Goal: Task Accomplishment & Management: Complete application form

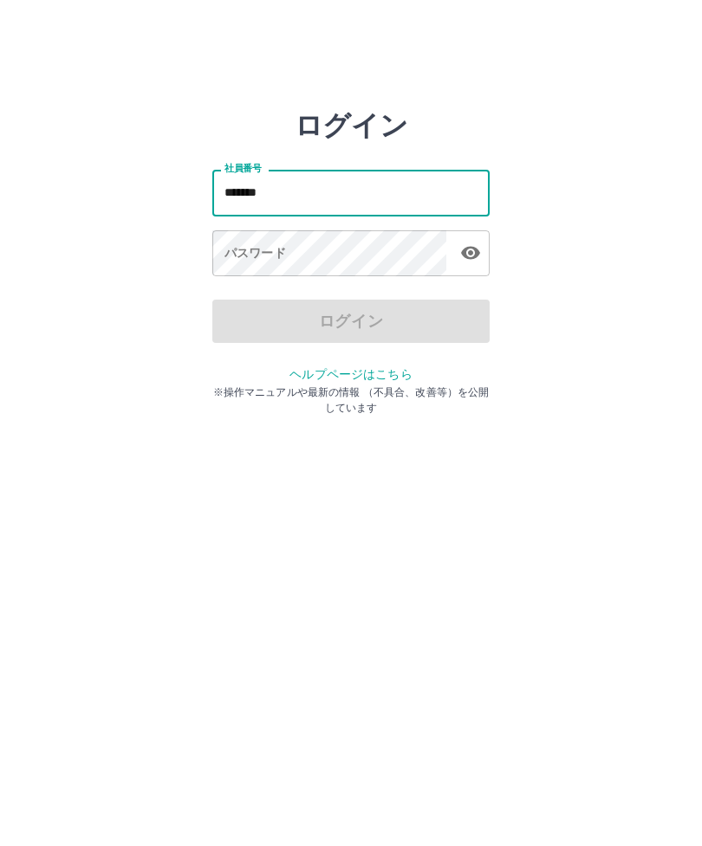
type input "*******"
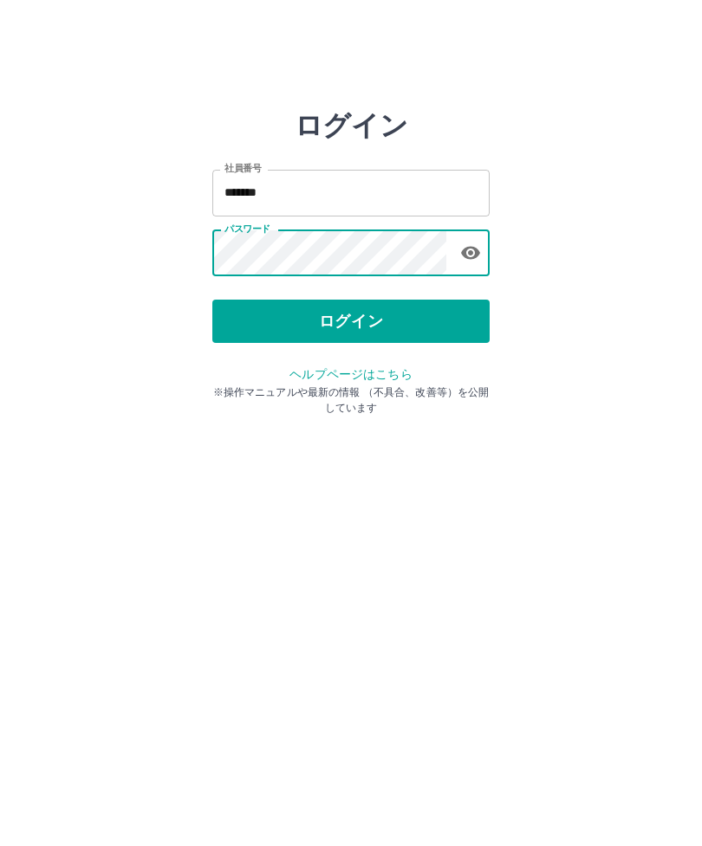
click at [405, 326] on button "ログイン" at bounding box center [350, 321] width 277 height 43
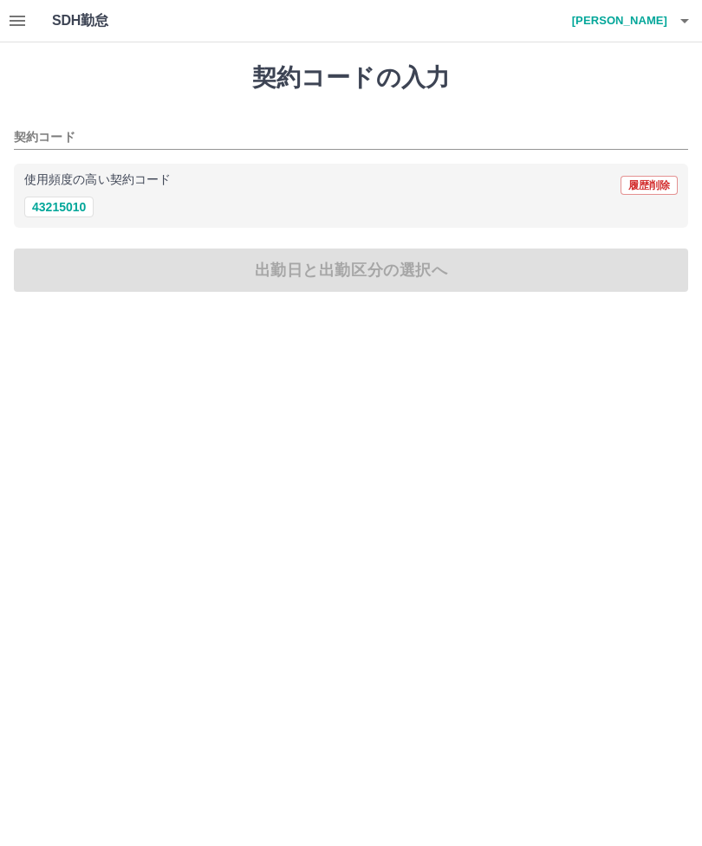
click at [57, 208] on button "43215010" at bounding box center [58, 207] width 69 height 21
type input "********"
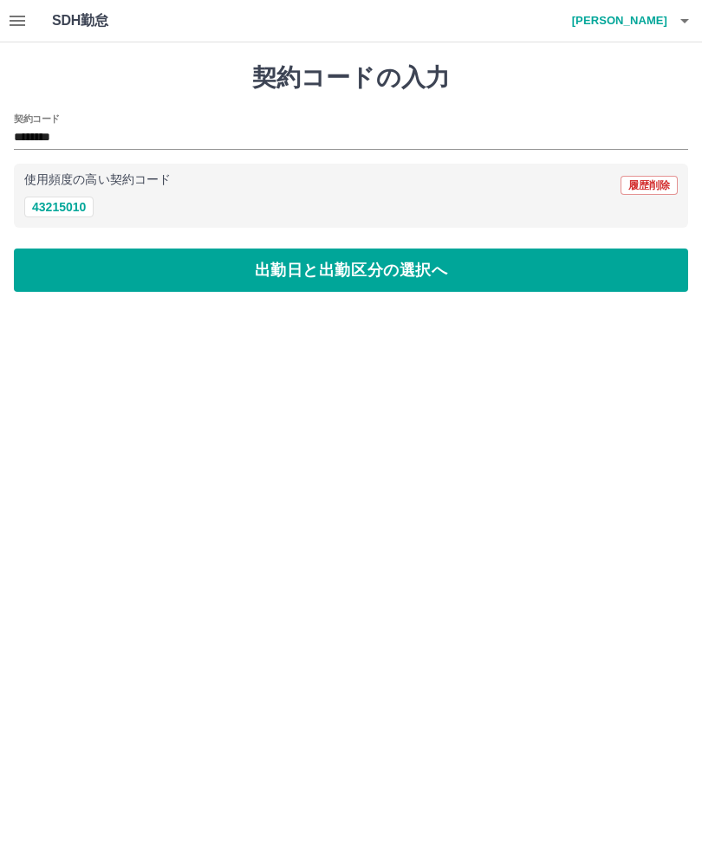
click at [501, 273] on button "出勤日と出勤区分の選択へ" at bounding box center [351, 270] width 674 height 43
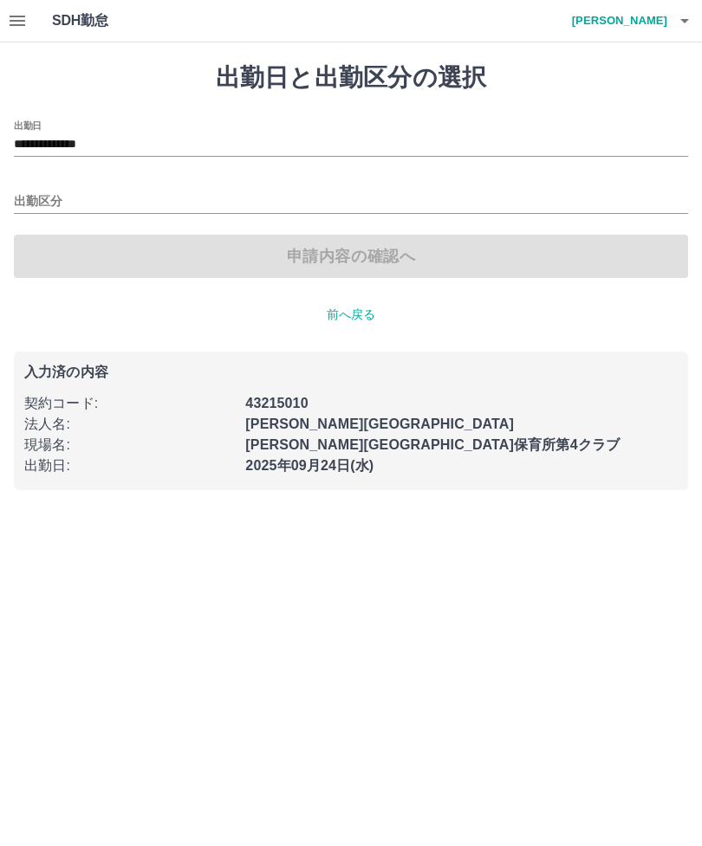
click at [29, 208] on input "出勤区分" at bounding box center [351, 202] width 674 height 22
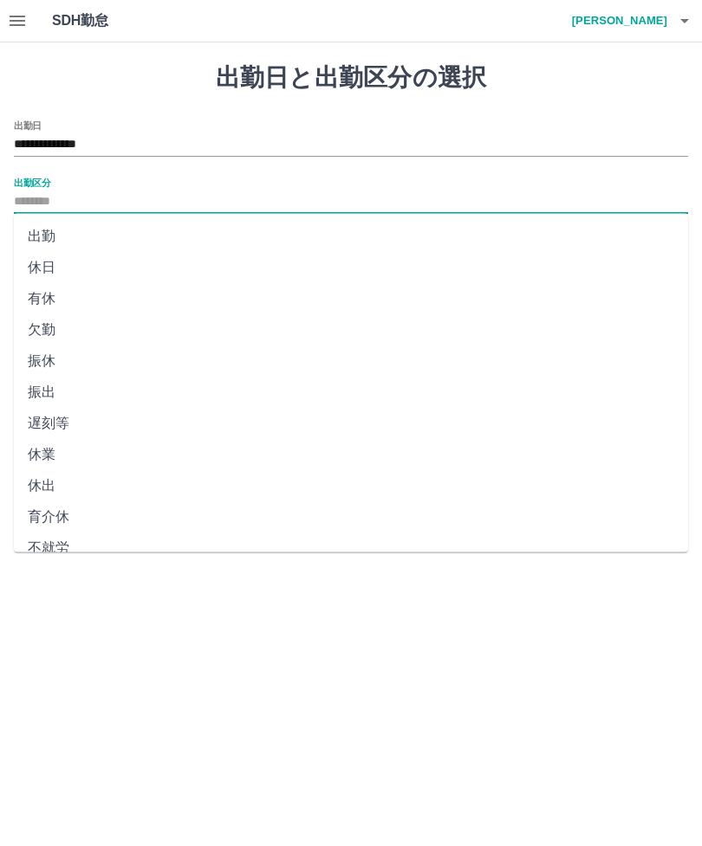
click at [24, 240] on li "出勤" at bounding box center [351, 236] width 674 height 31
type input "**"
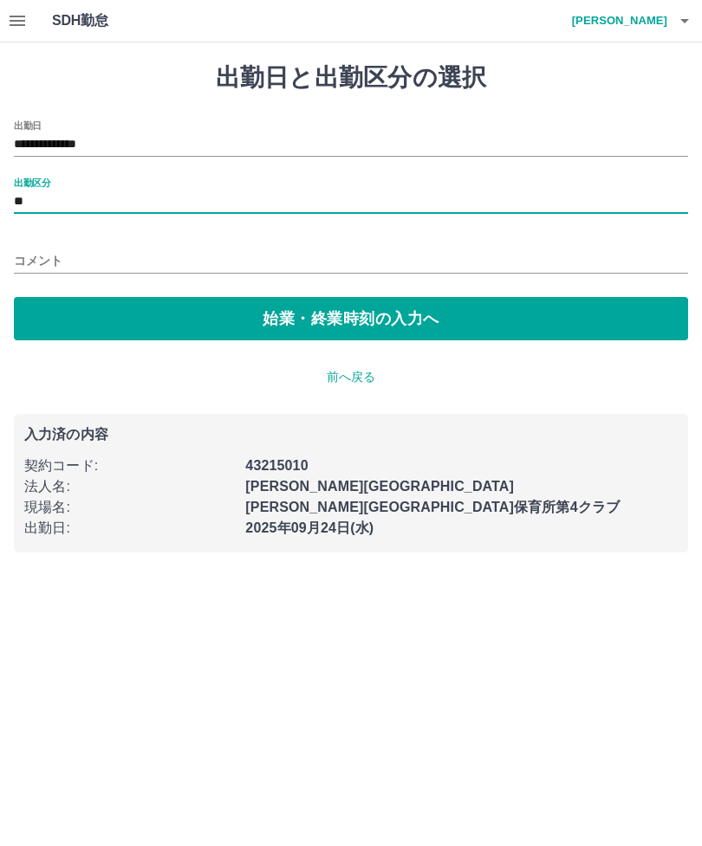
click at [371, 324] on button "始業・終業時刻の入力へ" at bounding box center [351, 318] width 674 height 43
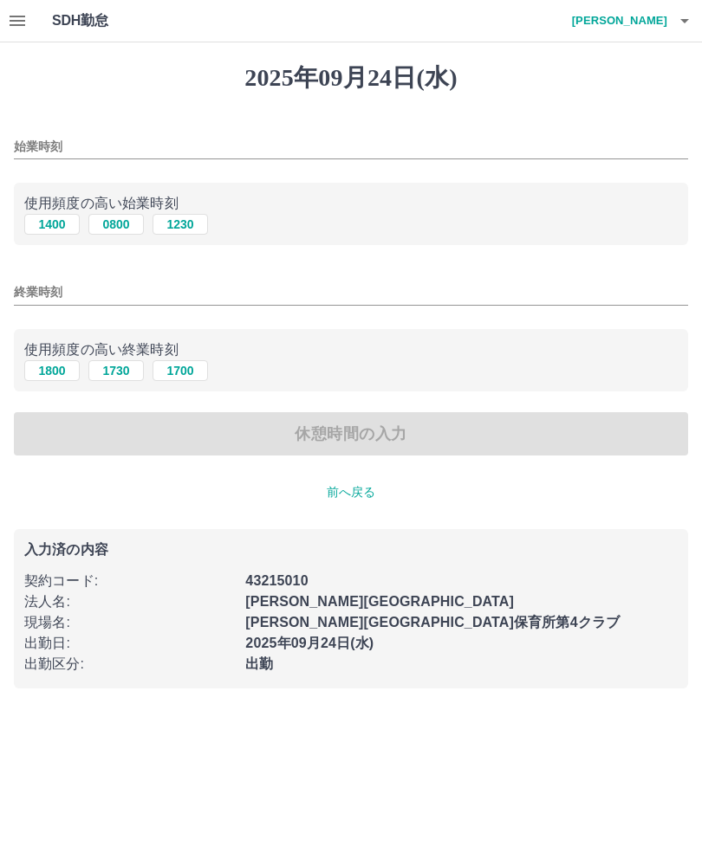
click at [36, 147] on input "始業時刻" at bounding box center [351, 146] width 674 height 25
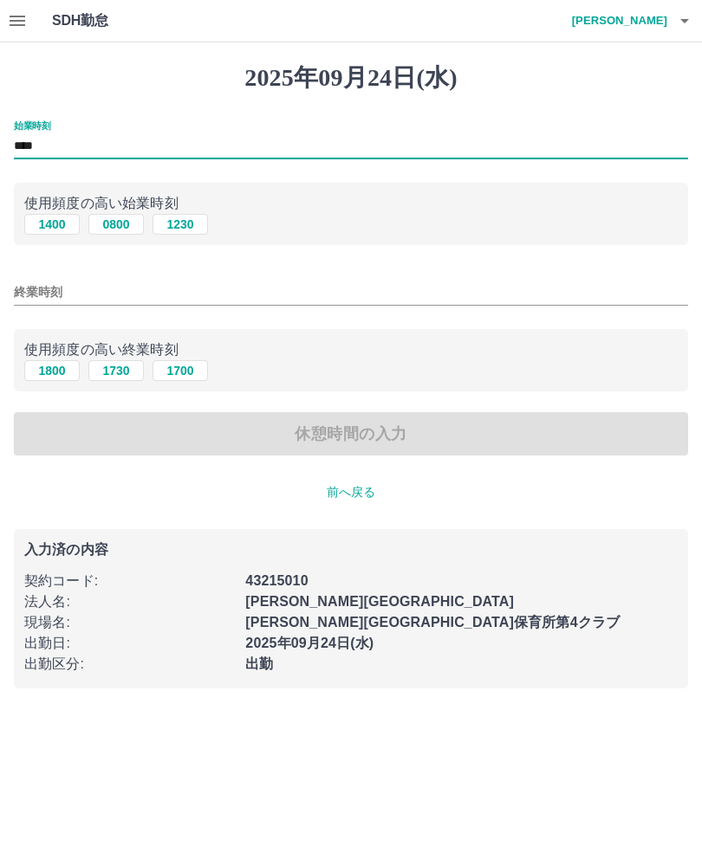
type input "****"
click at [23, 292] on input "終業時刻" at bounding box center [351, 292] width 674 height 25
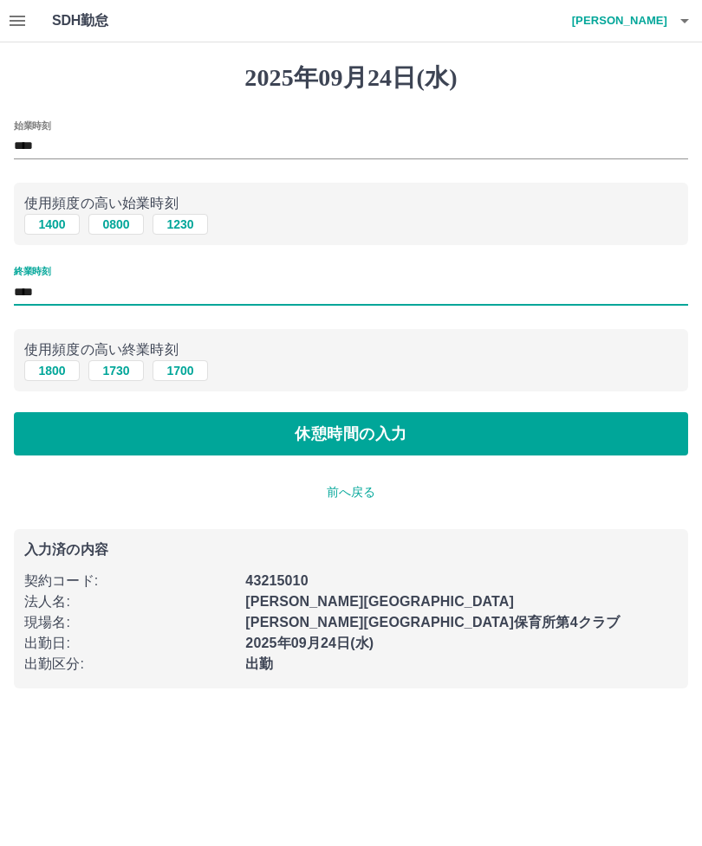
type input "****"
click at [419, 437] on button "休憩時間の入力" at bounding box center [351, 433] width 674 height 43
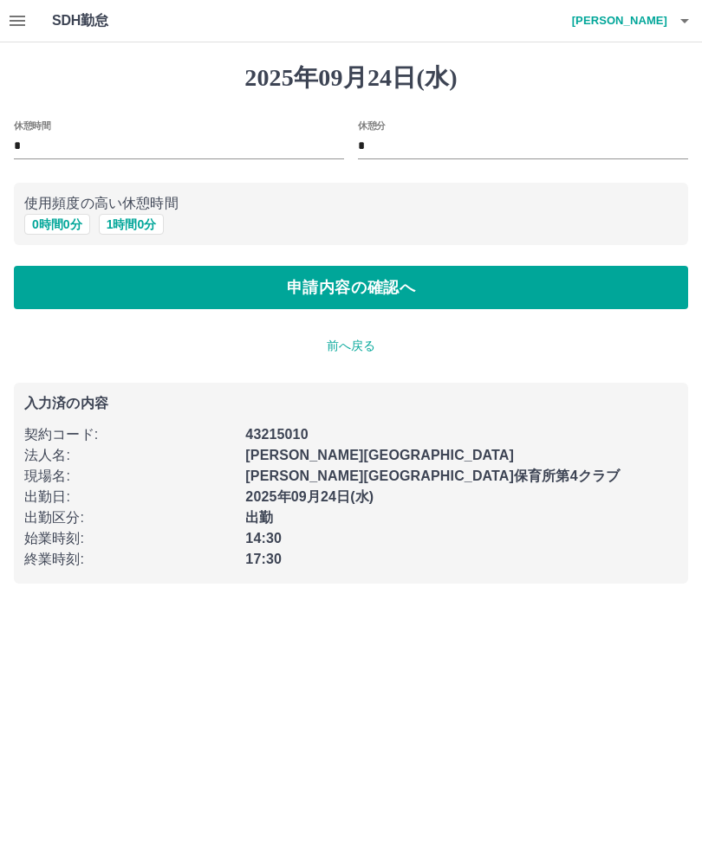
click at [379, 286] on button "申請内容の確認へ" at bounding box center [351, 287] width 674 height 43
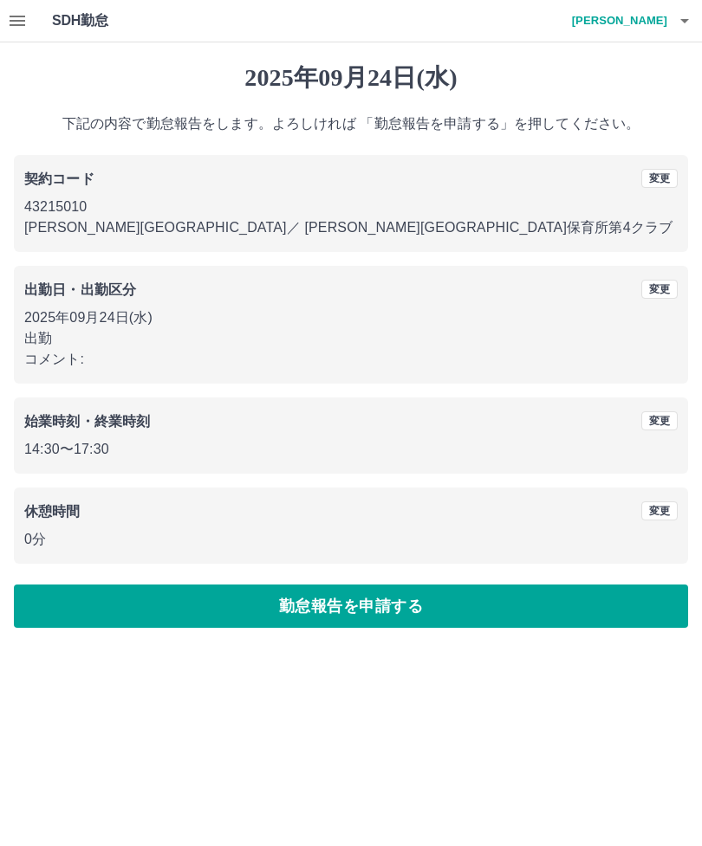
click at [405, 598] on button "勤怠報告を申請する" at bounding box center [351, 606] width 674 height 43
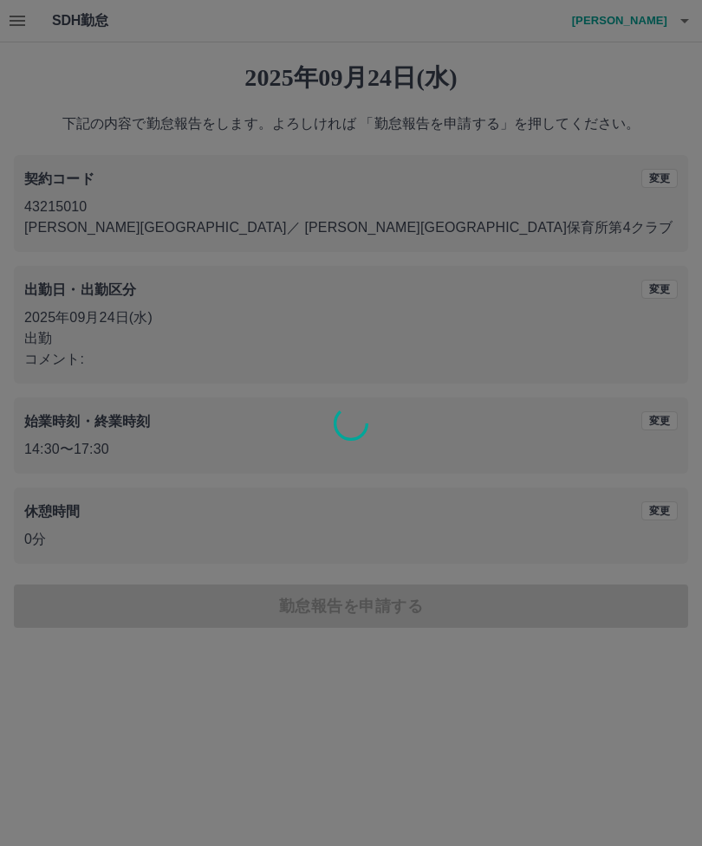
click at [357, 716] on div at bounding box center [351, 423] width 702 height 846
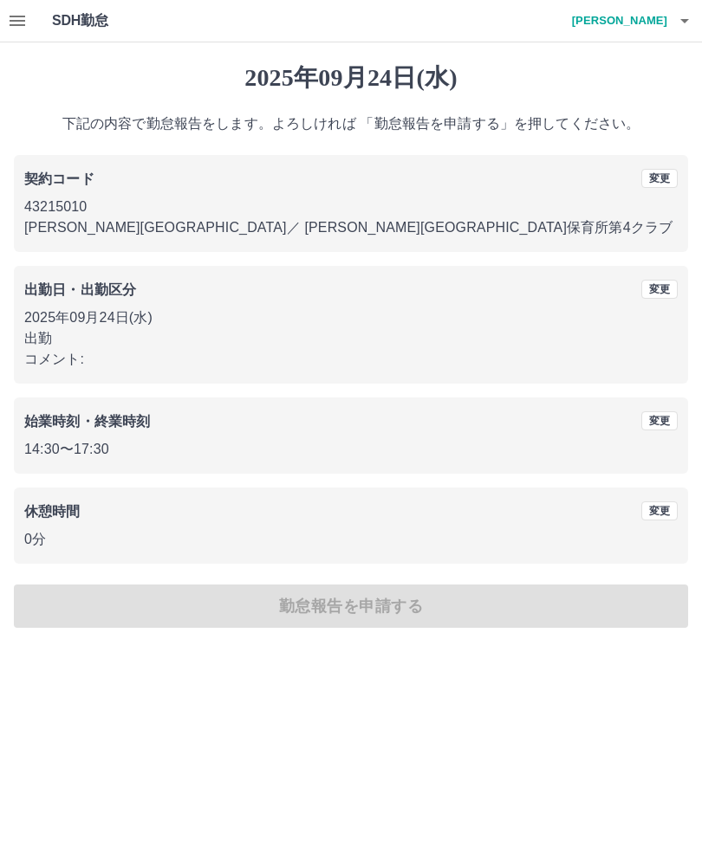
click at [373, 596] on div "2025年09月24日(水) 下記の内容で勤怠報告をします。よろしければ 「勤怠報告を申請する」を押してください。 契約コード 変更 43215010 新宮町…" at bounding box center [351, 345] width 702 height 606
click at [678, 14] on icon "button" at bounding box center [684, 20] width 21 height 21
click at [410, 32] on div at bounding box center [351, 423] width 702 height 846
click at [90, 22] on h1 "SDH勤怠" at bounding box center [108, 21] width 113 height 42
click at [27, 12] on icon "button" at bounding box center [17, 20] width 21 height 21
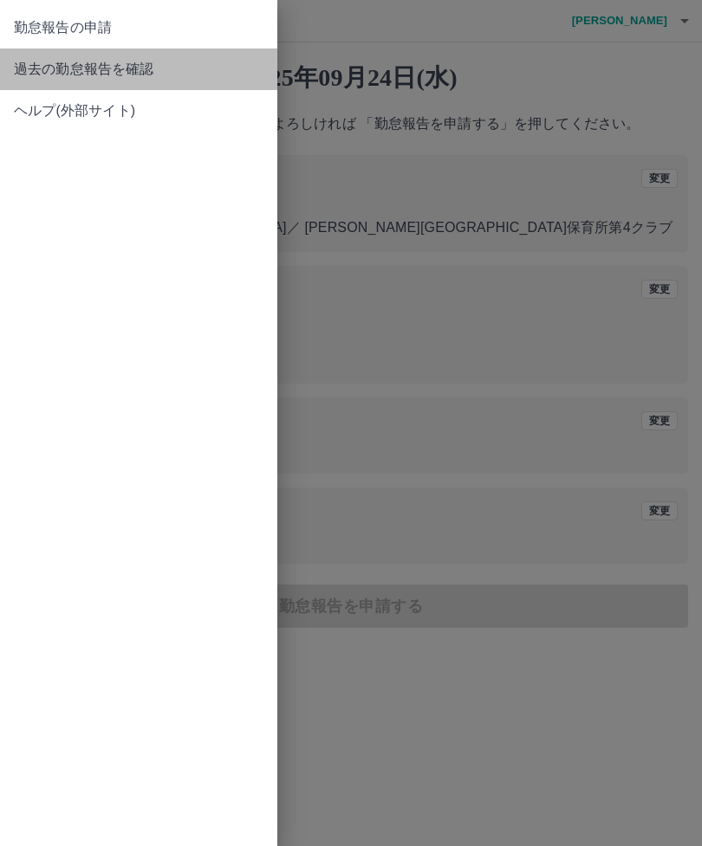
click at [142, 66] on span "過去の勤怠報告を確認" at bounding box center [139, 69] width 250 height 21
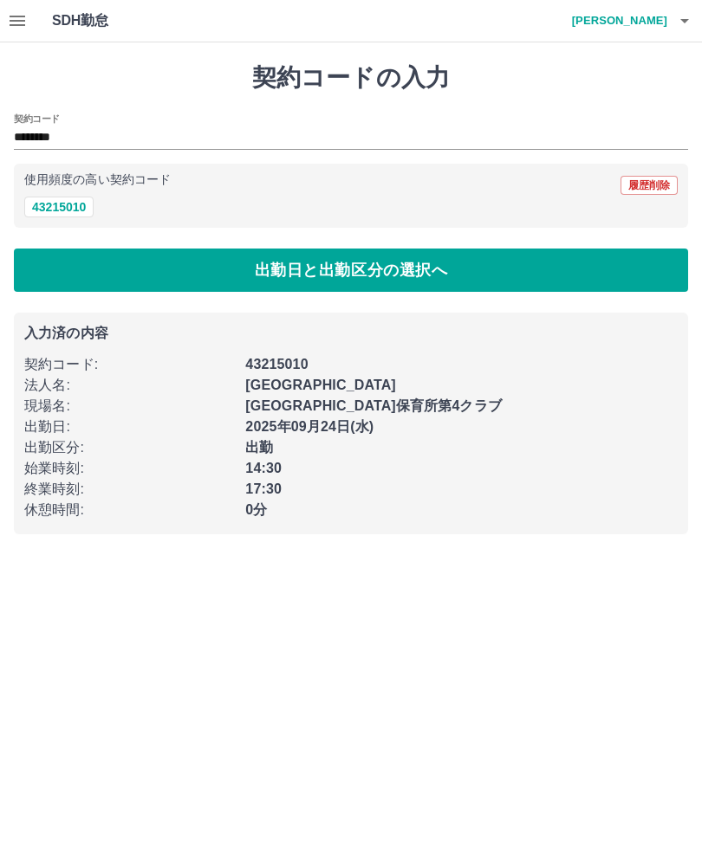
click at [412, 276] on button "出勤日と出勤区分の選択へ" at bounding box center [351, 270] width 674 height 43
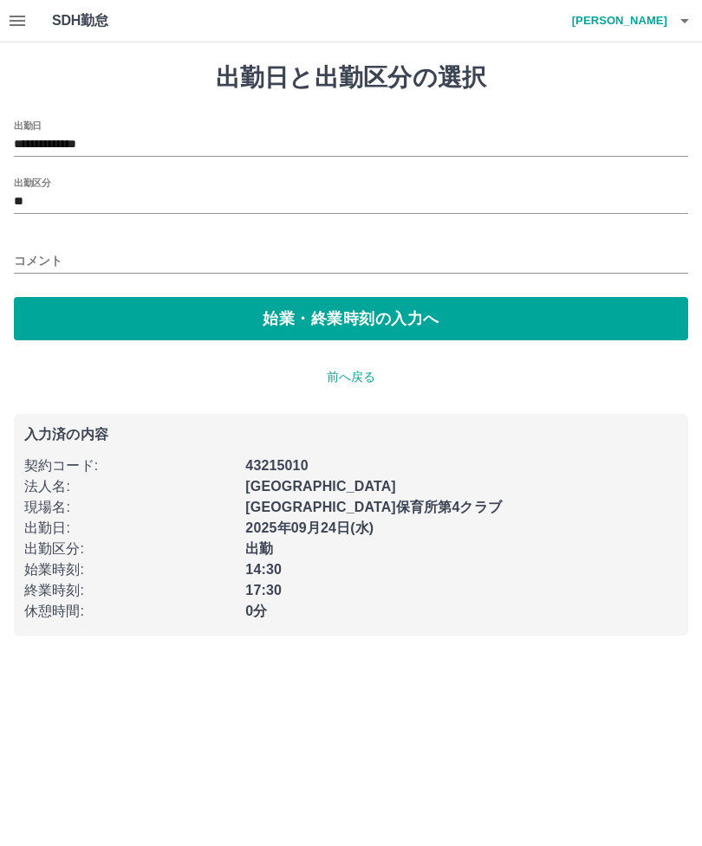
click at [375, 321] on button "始業・終業時刻の入力へ" at bounding box center [351, 318] width 674 height 43
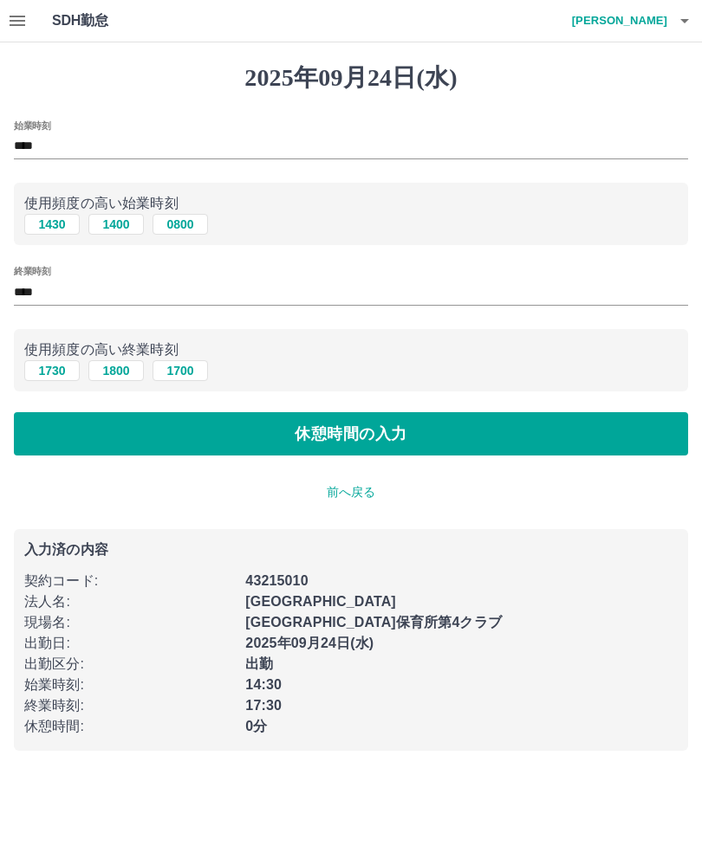
click at [382, 433] on button "休憩時間の入力" at bounding box center [351, 433] width 674 height 43
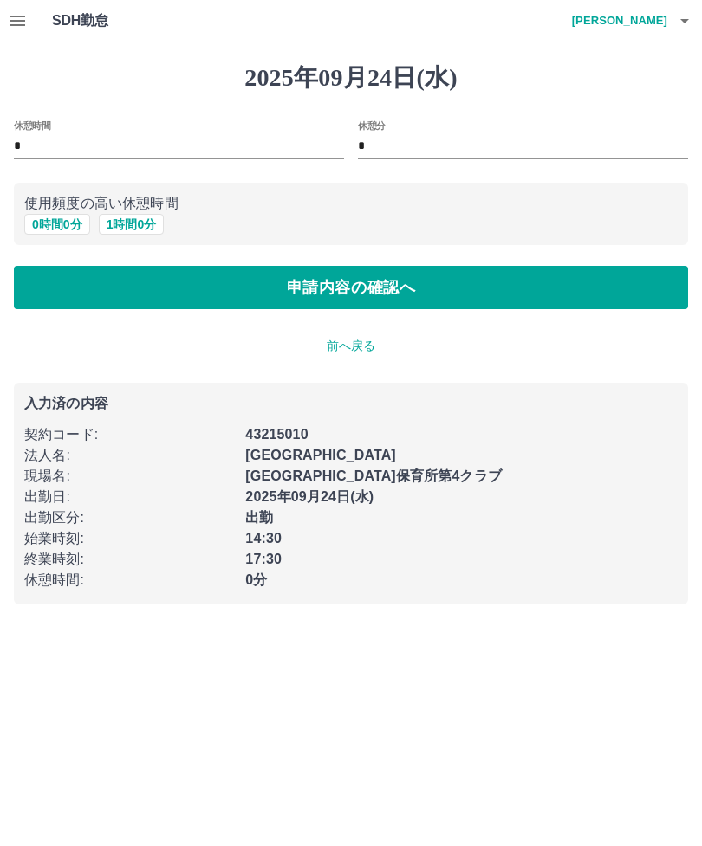
click at [406, 291] on button "申請内容の確認へ" at bounding box center [351, 287] width 674 height 43
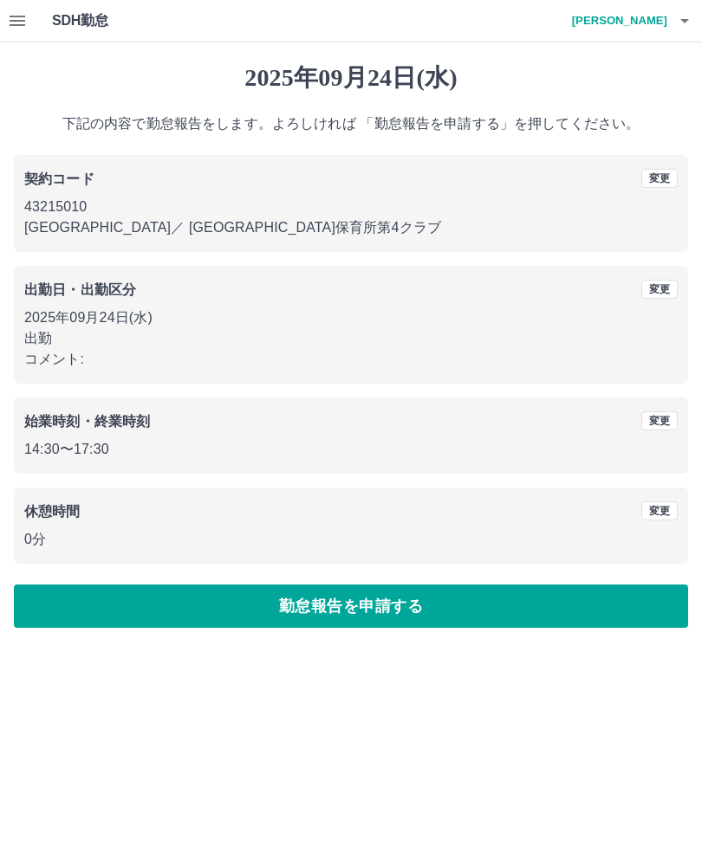
click at [399, 604] on button "勤怠報告を申請する" at bounding box center [351, 606] width 674 height 43
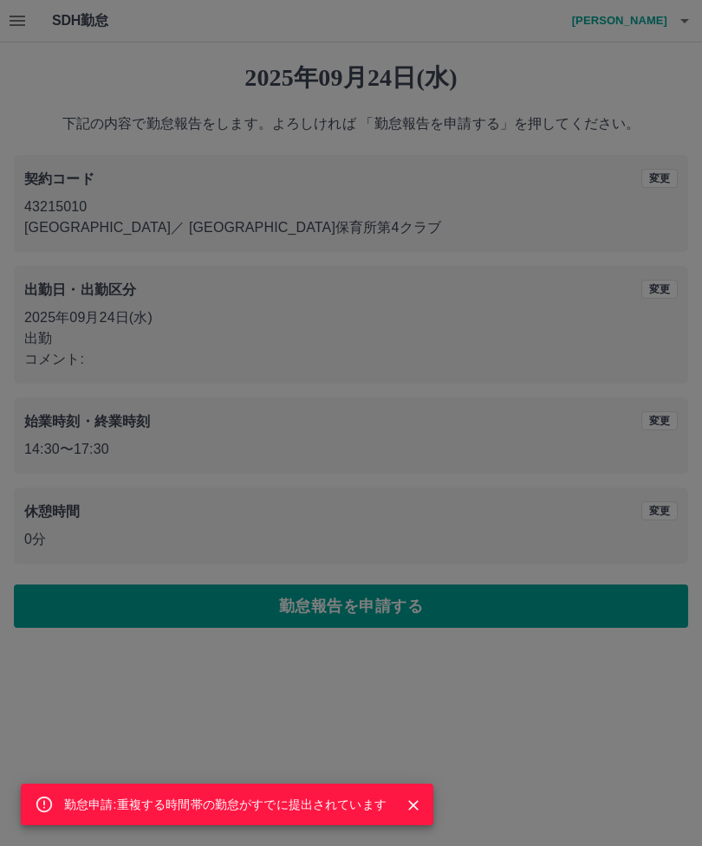
click at [419, 803] on icon "Close" at bounding box center [413, 805] width 17 height 17
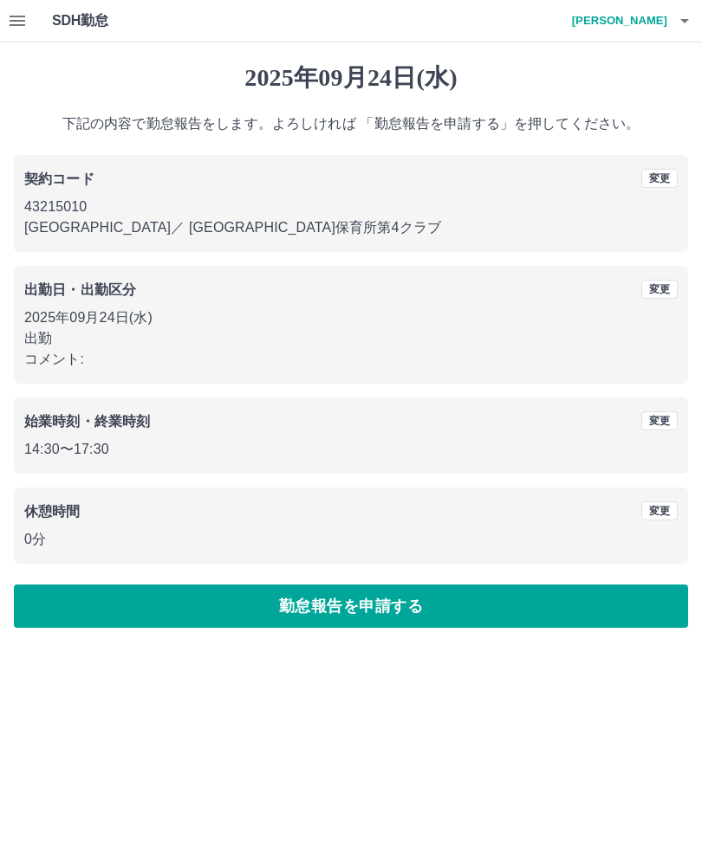
click at [24, 29] on icon "button" at bounding box center [17, 20] width 21 height 21
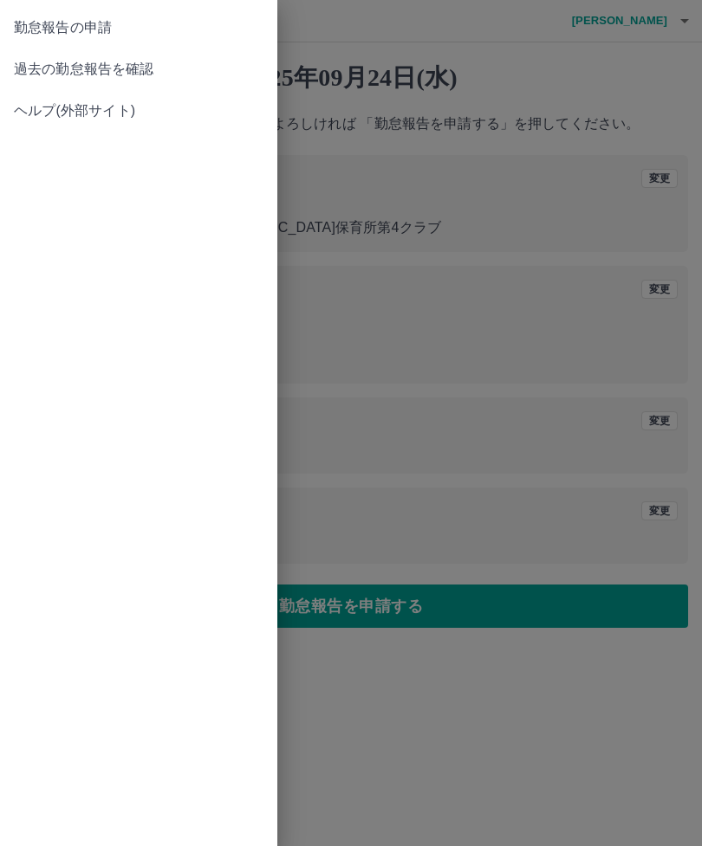
click at [110, 71] on span "過去の勤怠報告を確認" at bounding box center [139, 69] width 250 height 21
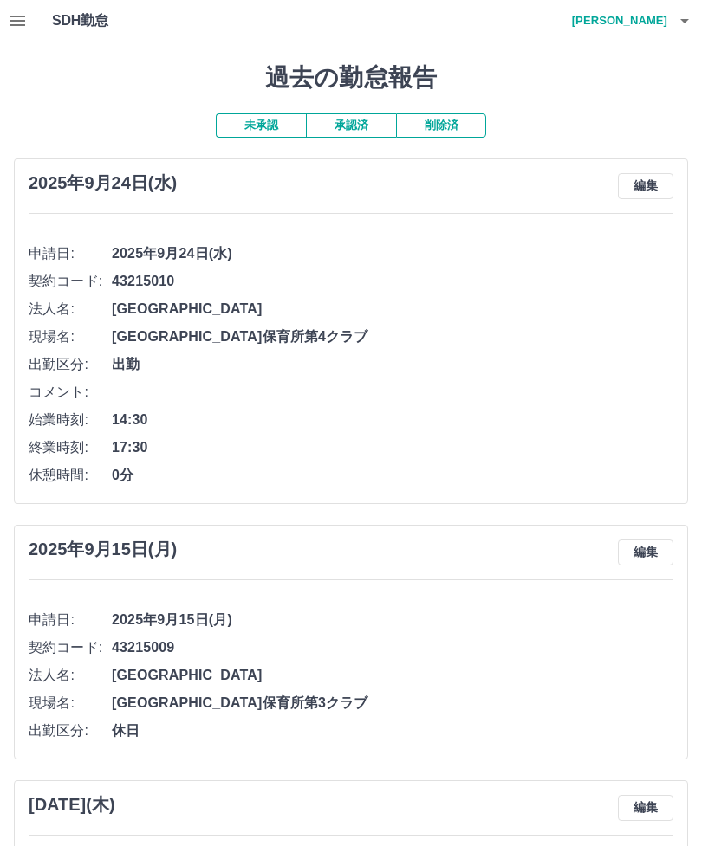
click at [11, 17] on icon "button" at bounding box center [18, 21] width 16 height 10
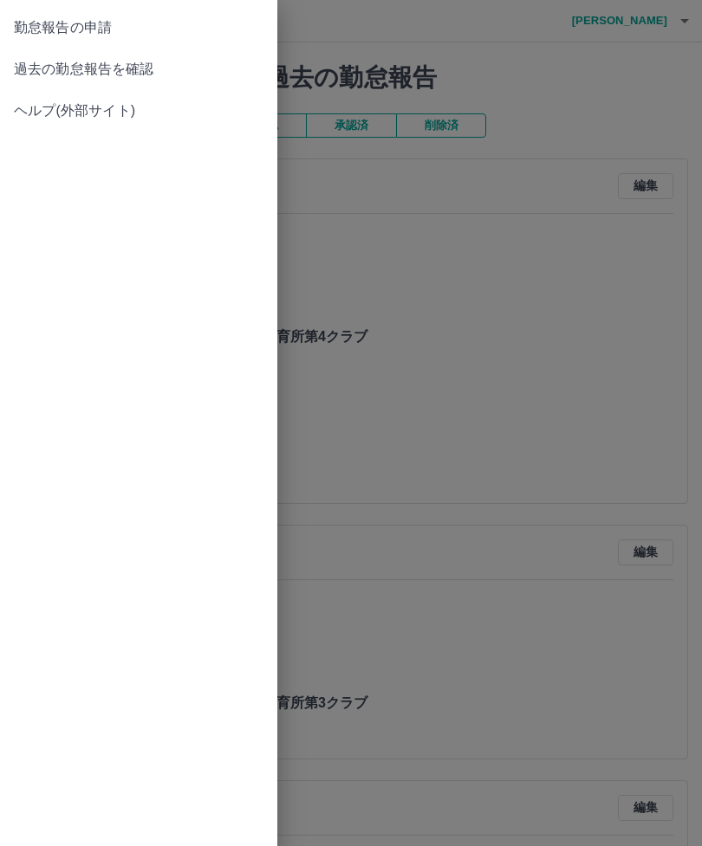
click at [574, 632] on div at bounding box center [351, 423] width 702 height 846
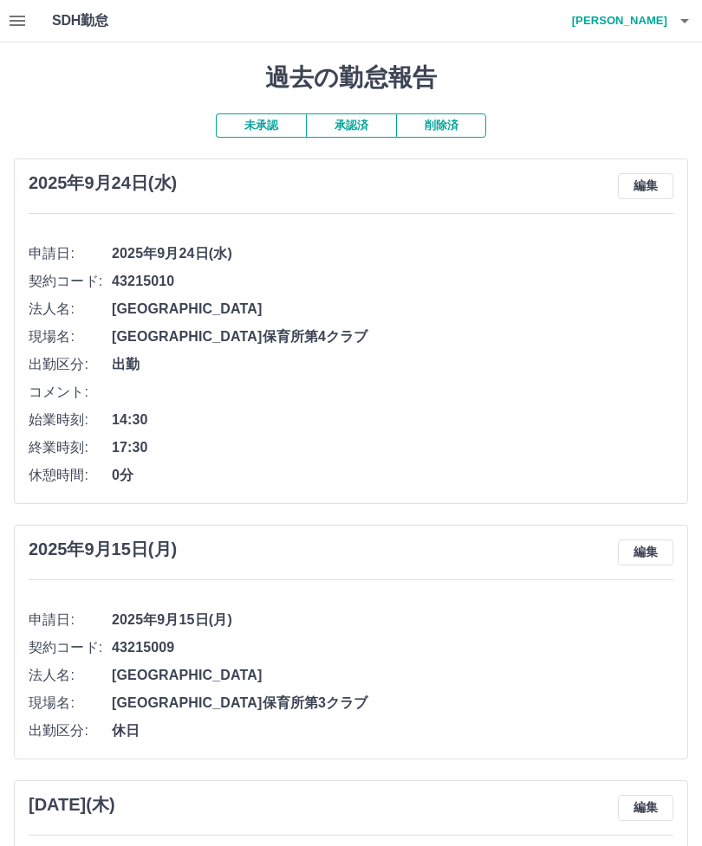
click at [665, 19] on h4 "荒木　亜美" at bounding box center [615, 21] width 104 height 42
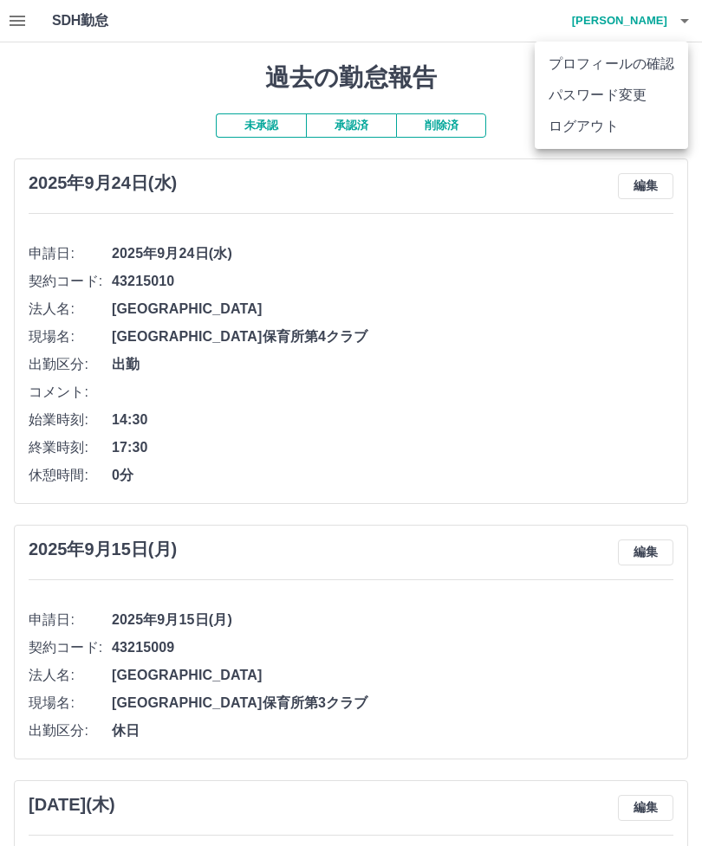
click at [608, 129] on li "ログアウト" at bounding box center [611, 126] width 153 height 31
